Goal: Find specific page/section: Find specific page/section

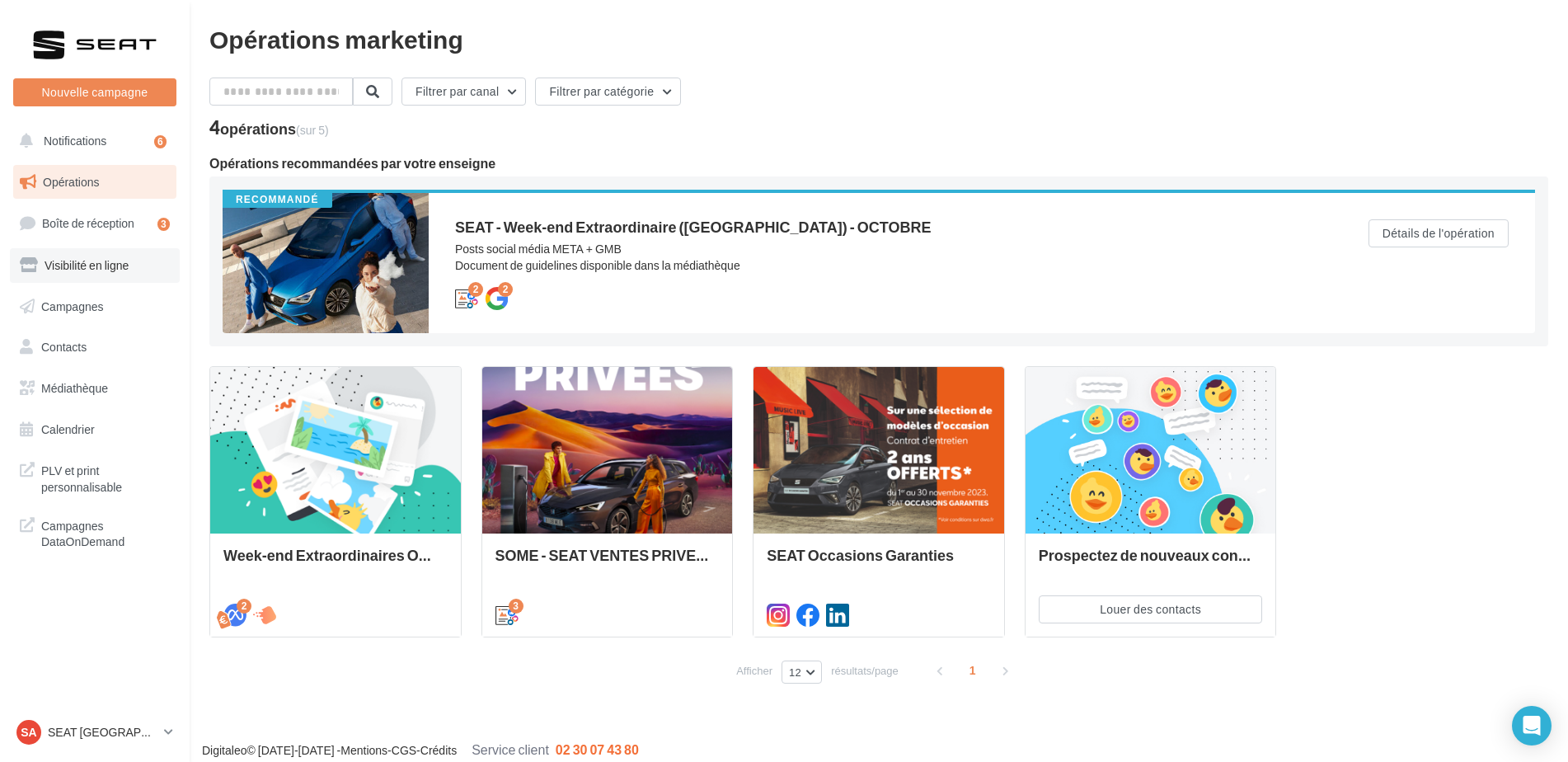
click at [90, 270] on span "Visibilité en ligne" at bounding box center [86, 265] width 85 height 14
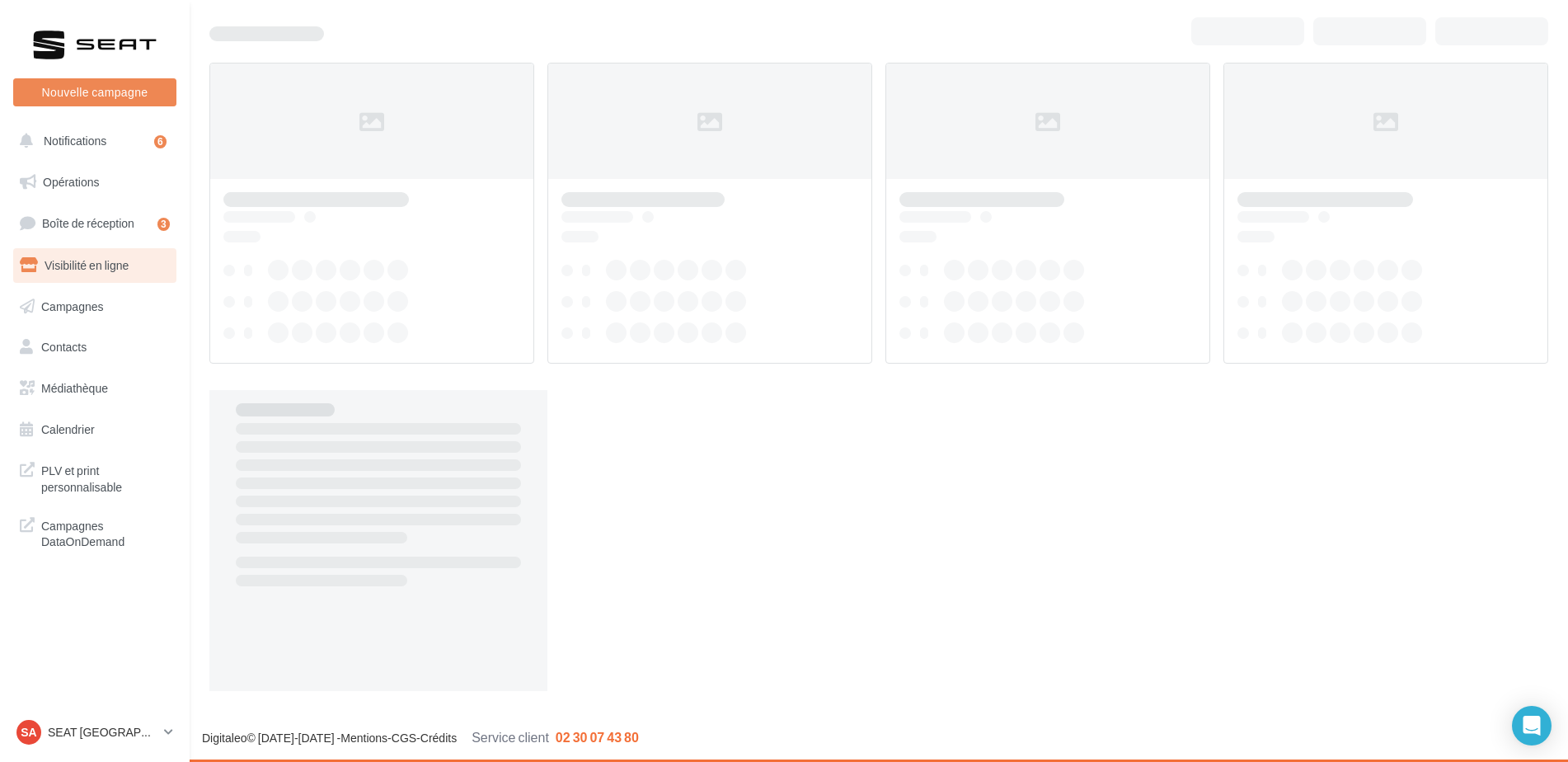
scroll to position [26, 0]
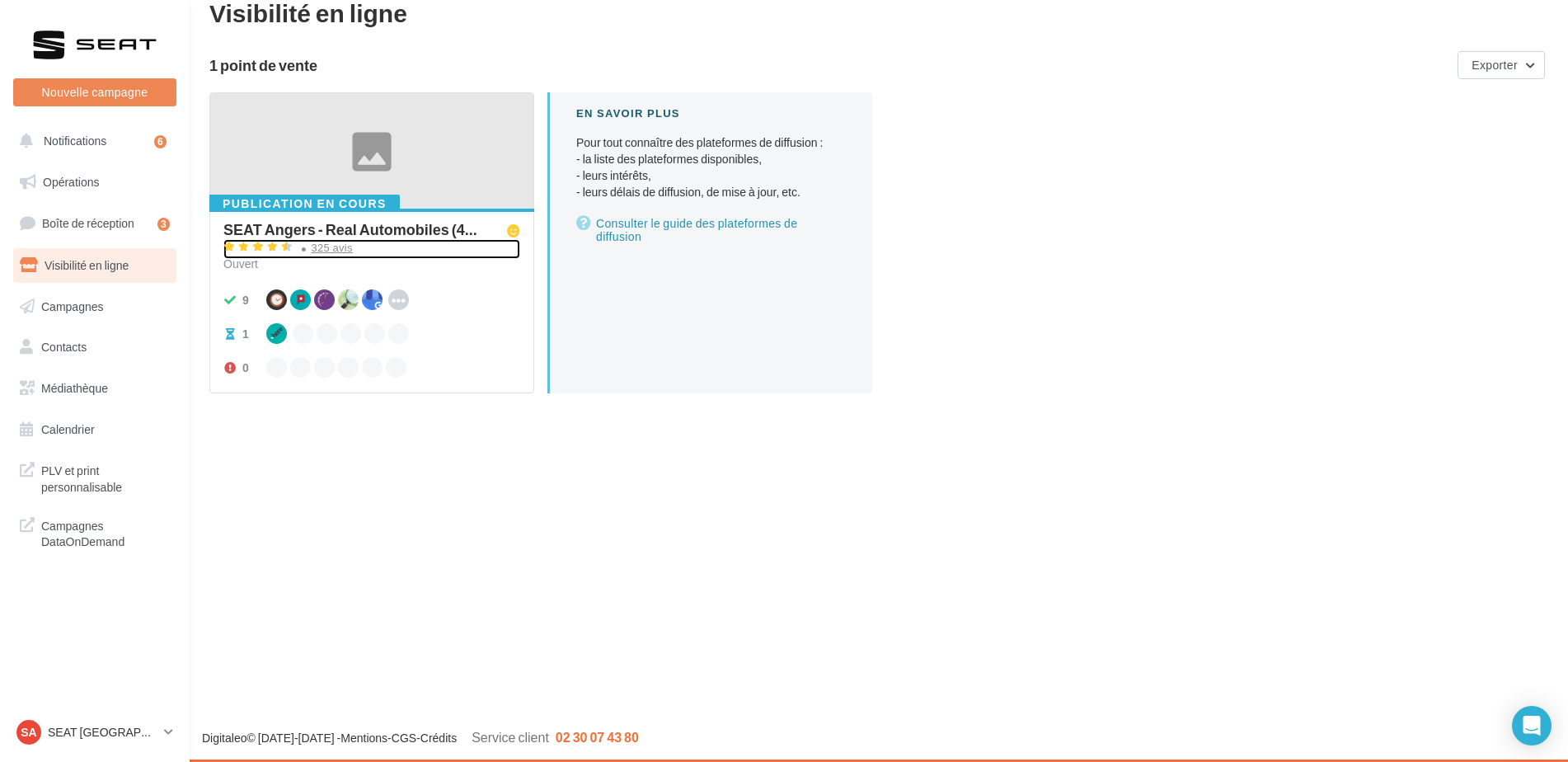
click at [332, 251] on div "325 avis" at bounding box center [331, 247] width 41 height 11
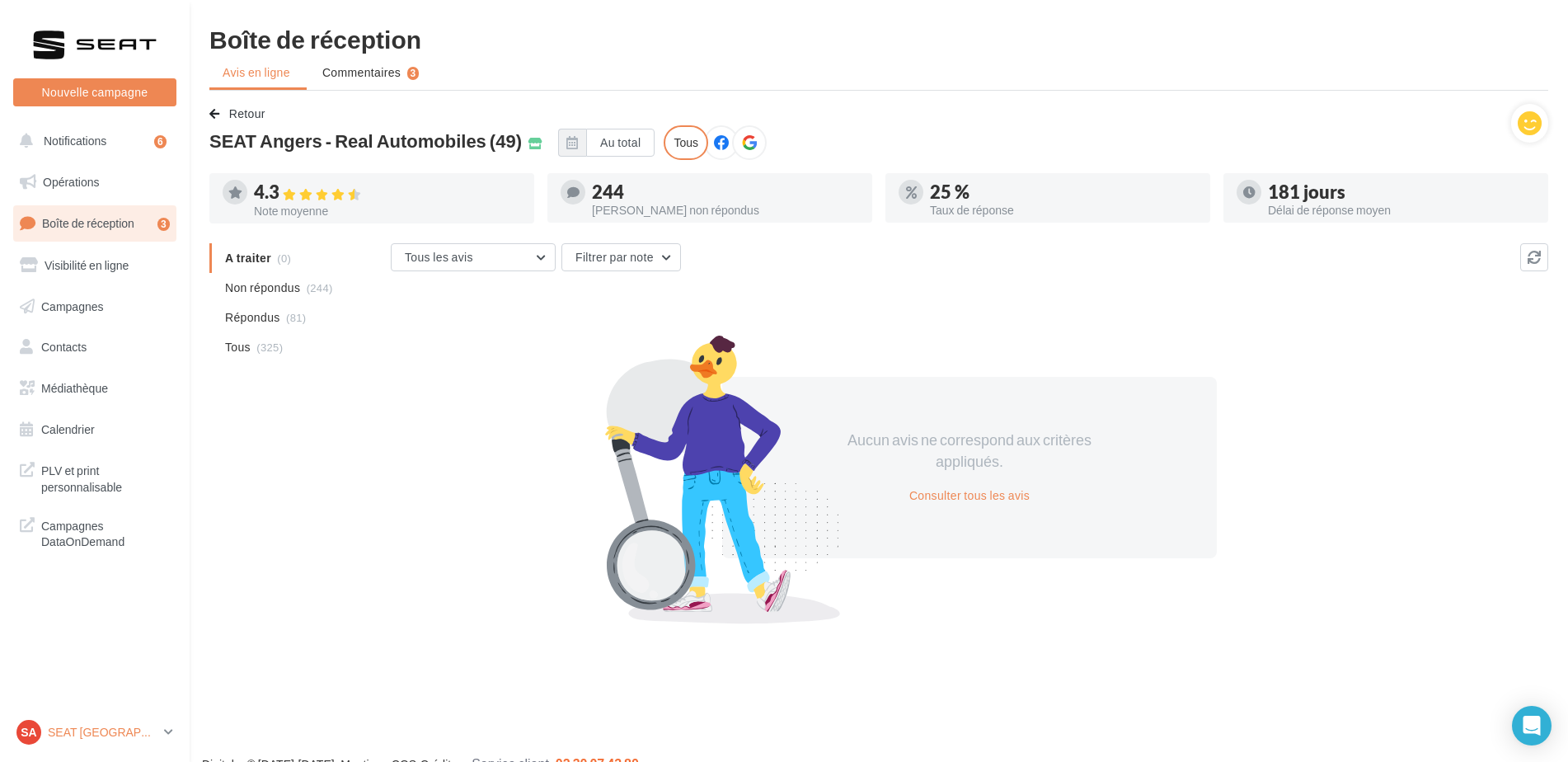
click at [74, 740] on div "SA SEAT [GEOGRAPHIC_DATA] SEAT-[GEOGRAPHIC_DATA]" at bounding box center [86, 732] width 141 height 25
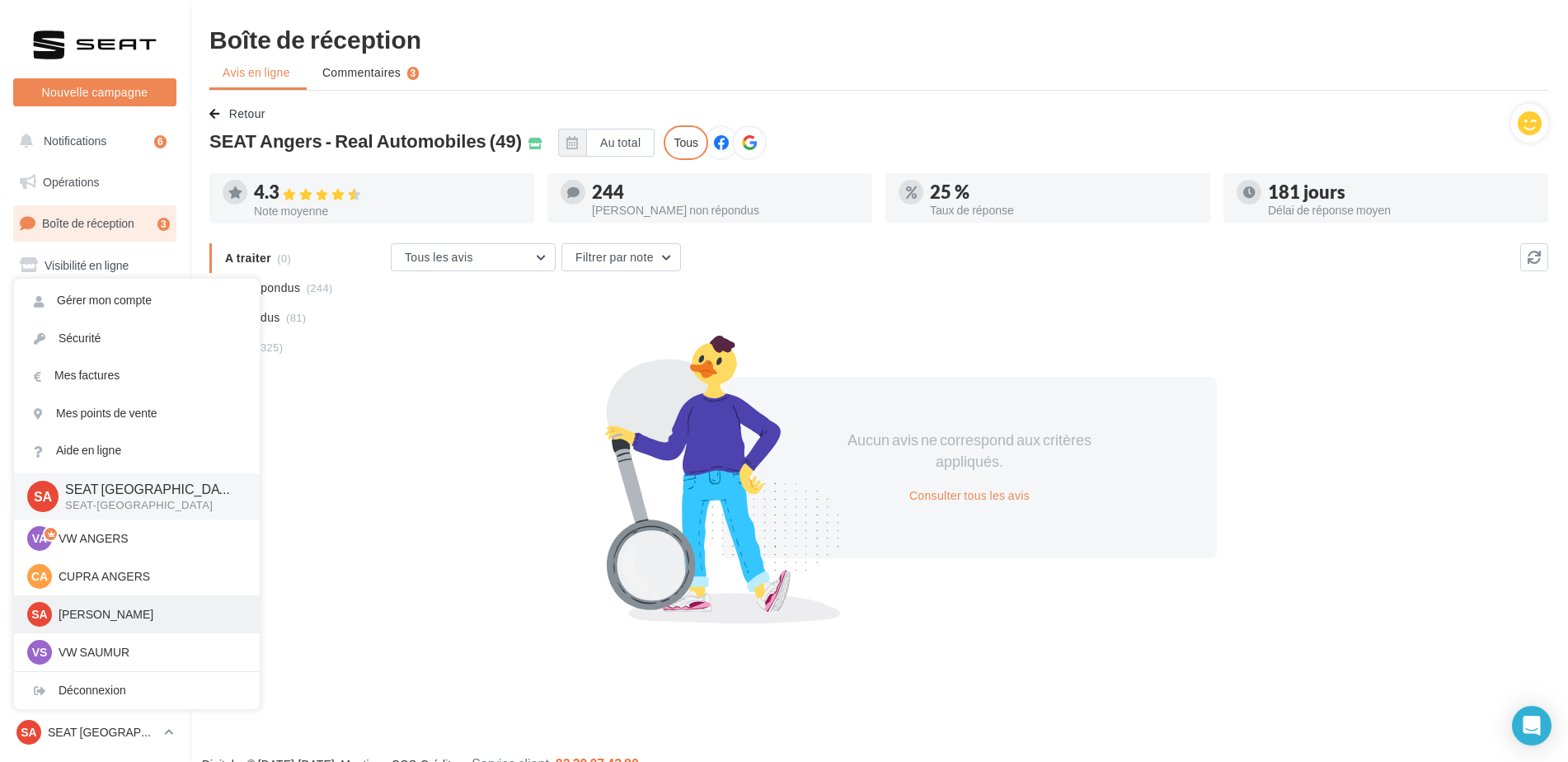
click at [85, 615] on p "[PERSON_NAME]" at bounding box center [149, 614] width 182 height 16
